Goal: Check status: Check status

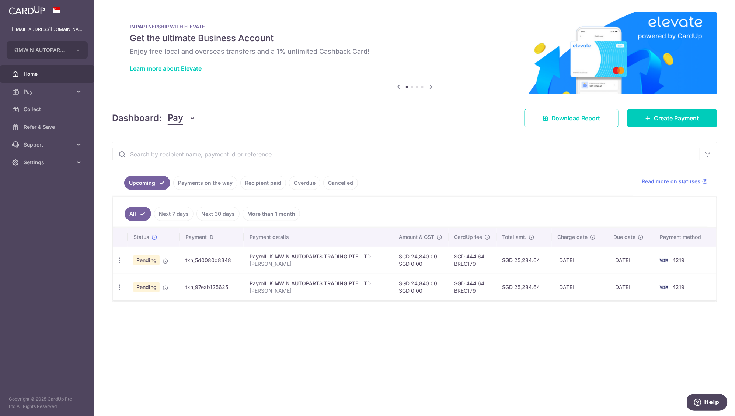
click at [262, 187] on link "Recipient paid" at bounding box center [263, 183] width 46 height 14
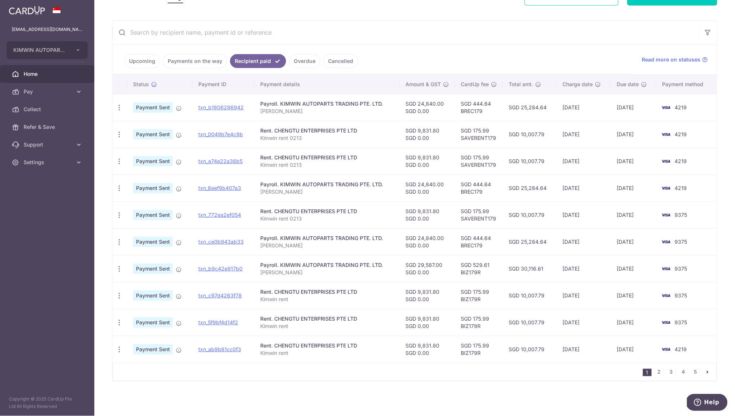
scroll to position [124, 0]
click at [583, 214] on td "[DATE]" at bounding box center [583, 215] width 54 height 27
click at [632, 216] on td "[DATE]" at bounding box center [633, 215] width 45 height 27
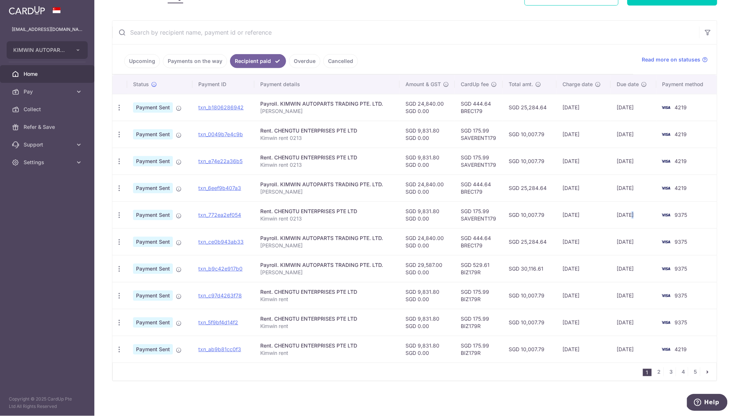
click at [632, 216] on td "[DATE]" at bounding box center [633, 215] width 45 height 27
click at [630, 160] on td "[DATE]" at bounding box center [633, 161] width 45 height 27
click at [638, 136] on td "[DATE]" at bounding box center [633, 134] width 45 height 27
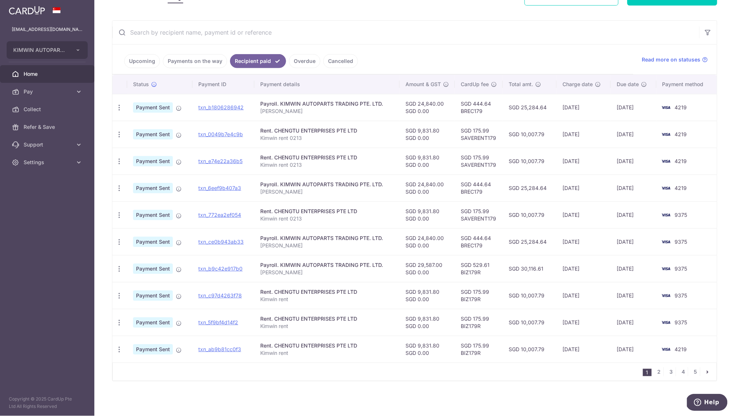
click at [638, 136] on td "[DATE]" at bounding box center [633, 134] width 45 height 27
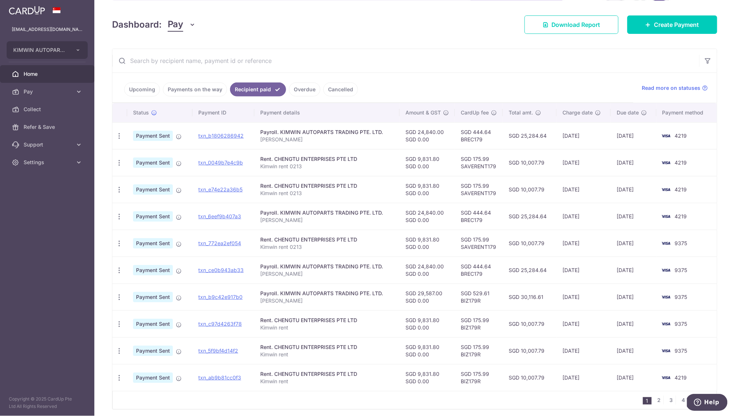
scroll to position [94, 0]
click at [203, 91] on link "Payments on the way" at bounding box center [195, 90] width 64 height 14
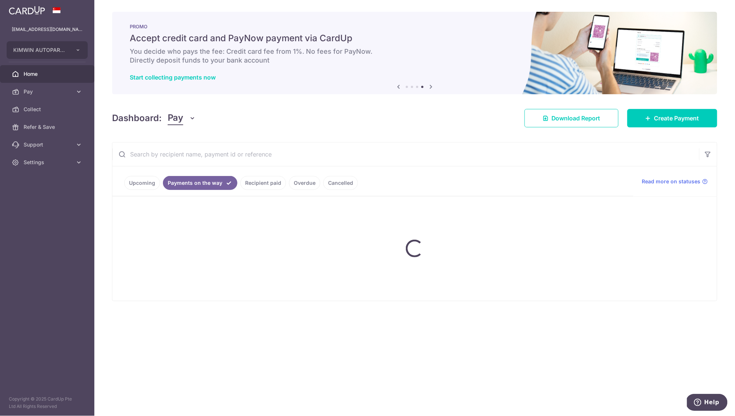
scroll to position [0, 0]
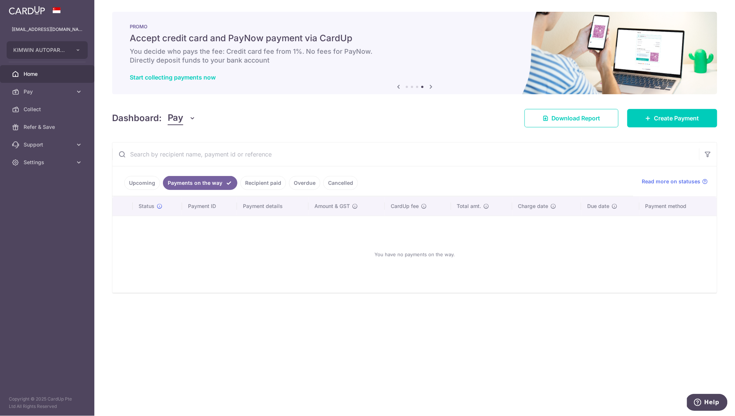
click at [150, 178] on link "Upcoming" at bounding box center [142, 183] width 36 height 14
